Goal: Task Accomplishment & Management: Complete application form

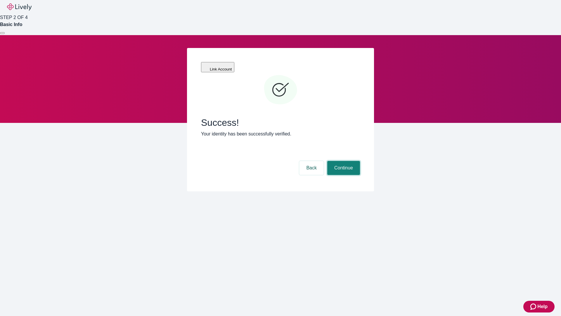
click at [343, 161] on button "Continue" at bounding box center [343, 168] width 33 height 14
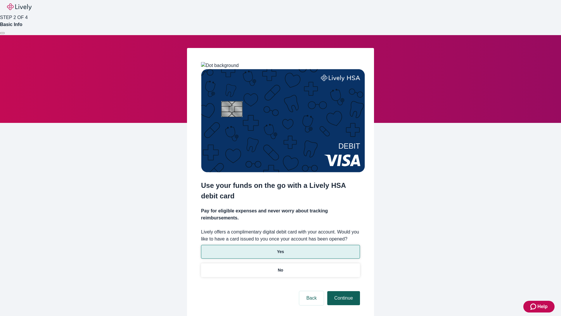
click at [280, 267] on p "No" at bounding box center [281, 270] width 6 height 6
click at [343, 291] on button "Continue" at bounding box center [343, 298] width 33 height 14
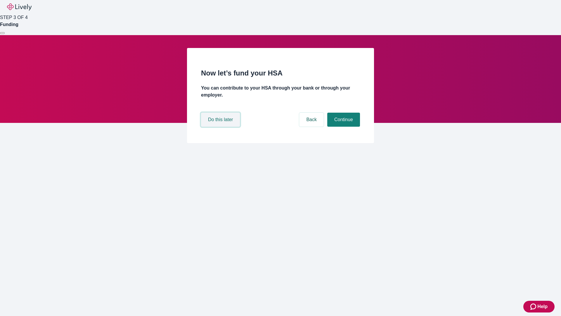
click at [221, 127] on button "Do this later" at bounding box center [220, 120] width 39 height 14
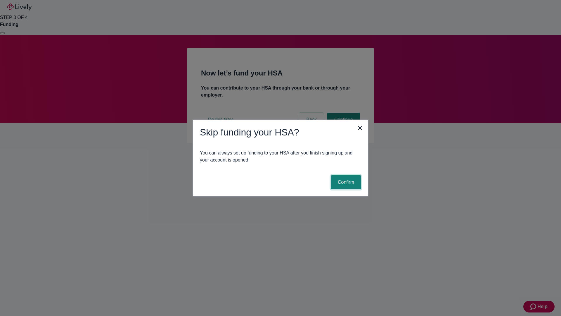
click at [345, 182] on button "Confirm" at bounding box center [346, 182] width 30 height 14
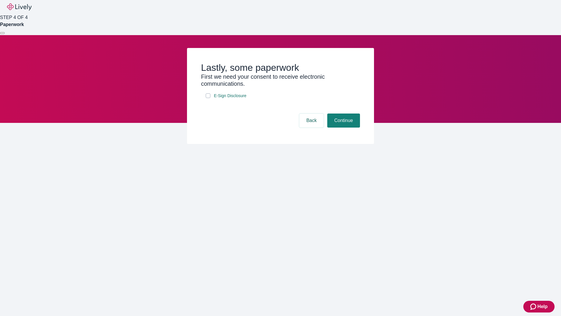
click at [208, 98] on input "E-Sign Disclosure" at bounding box center [208, 95] width 5 height 5
checkbox input "true"
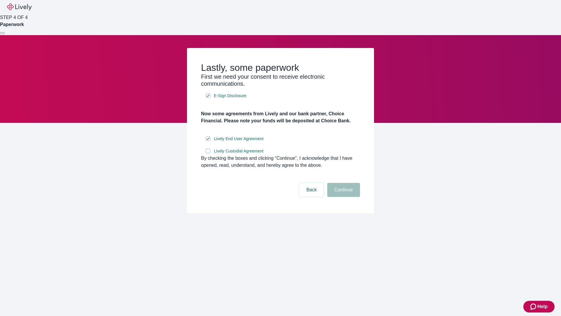
click at [208, 153] on input "Lively Custodial Agreement" at bounding box center [208, 150] width 5 height 5
checkbox input "true"
click at [343, 197] on button "Continue" at bounding box center [343, 190] width 33 height 14
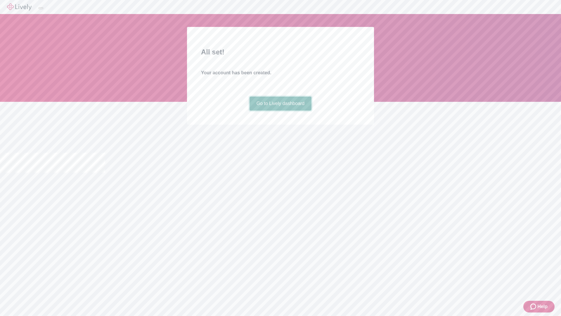
click at [280, 110] on link "Go to Lively dashboard" at bounding box center [281, 103] width 62 height 14
